Goal: Entertainment & Leisure: Consume media (video, audio)

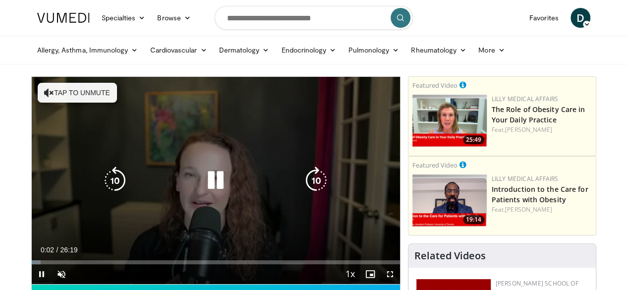
click at [78, 85] on button "Tap to unmute" at bounding box center [77, 93] width 79 height 20
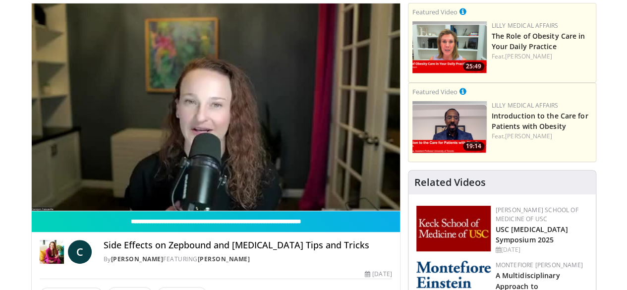
scroll to position [71, 0]
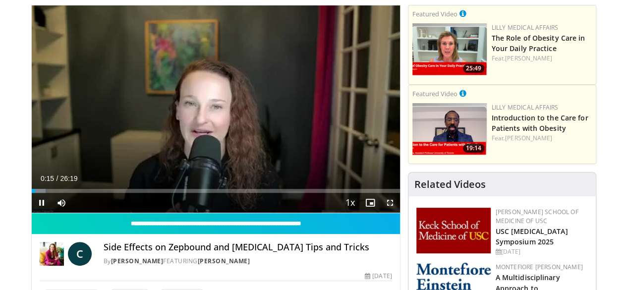
click at [399, 213] on span "Video Player" at bounding box center [390, 203] width 20 height 20
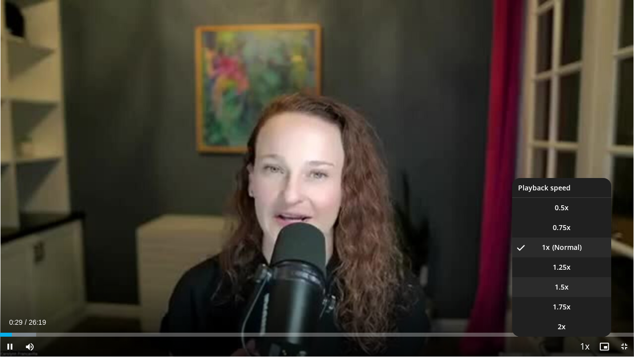
click at [564, 282] on span "1.5x" at bounding box center [562, 287] width 14 height 10
click at [566, 268] on span "1.25x" at bounding box center [562, 267] width 18 height 10
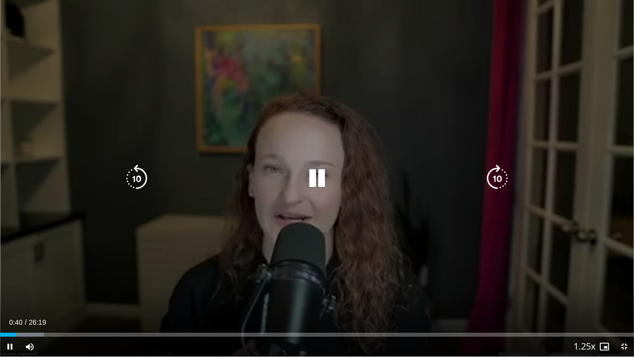
click at [590, 265] on div "10 seconds Tap to unmute" at bounding box center [317, 178] width 634 height 356
click at [135, 175] on icon "Video Player" at bounding box center [137, 178] width 28 height 28
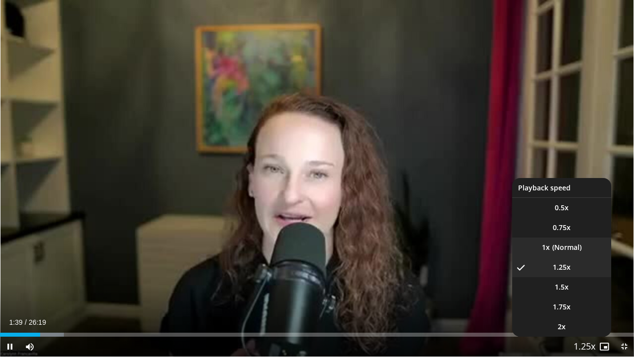
click at [559, 247] on video-js "**********" at bounding box center [317, 178] width 634 height 357
click at [586, 289] on span "Video Player" at bounding box center [585, 347] width 14 height 20
click at [569, 245] on li "1x" at bounding box center [561, 247] width 99 height 20
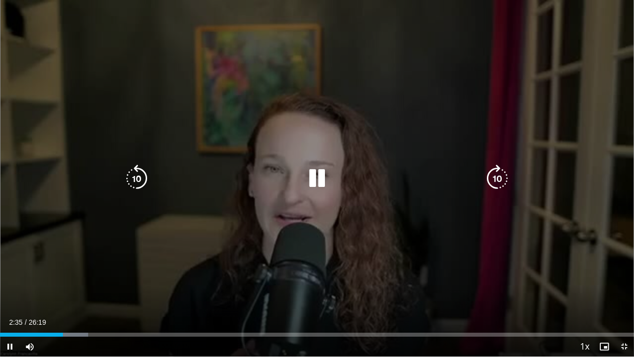
drag, startPoint x: 561, startPoint y: 268, endPoint x: 549, endPoint y: 223, distance: 46.6
click at [549, 223] on div "20 seconds Tap to unmute" at bounding box center [317, 178] width 634 height 356
click at [317, 180] on icon "Video Player" at bounding box center [317, 178] width 28 height 28
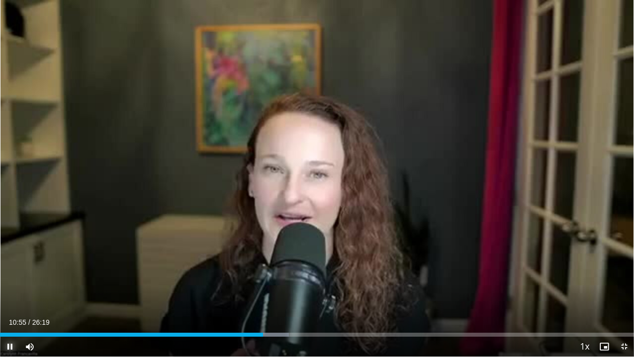
click at [10, 289] on span "Video Player" at bounding box center [10, 346] width 20 height 20
click at [625, 289] on span "Video Player" at bounding box center [624, 346] width 20 height 20
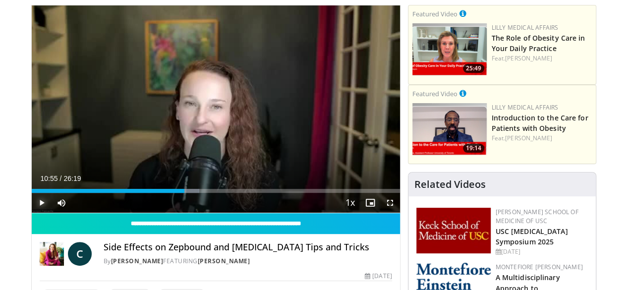
click at [32, 213] on span "Video Player" at bounding box center [42, 203] width 20 height 20
